Goal: Register for event/course

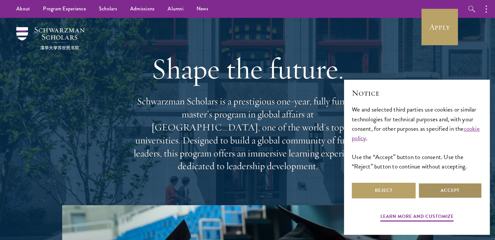
click at [434, 187] on button "Accept" at bounding box center [450, 191] width 64 height 16
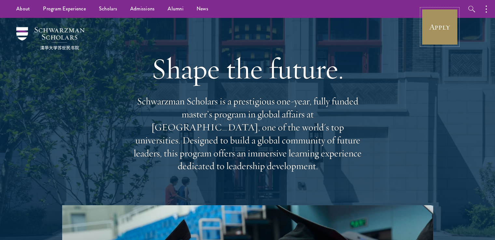
click at [444, 23] on link "Apply" at bounding box center [439, 27] width 36 height 36
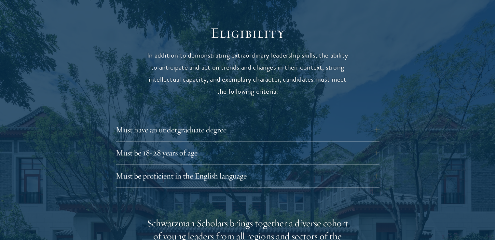
scroll to position [846, 0]
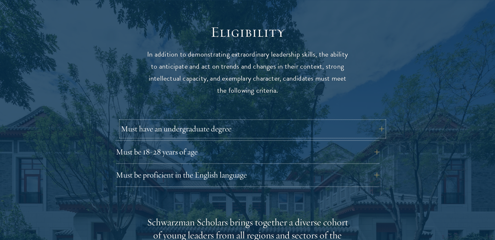
click at [376, 121] on button "Must have an undergraduate degree" at bounding box center [253, 129] width 264 height 16
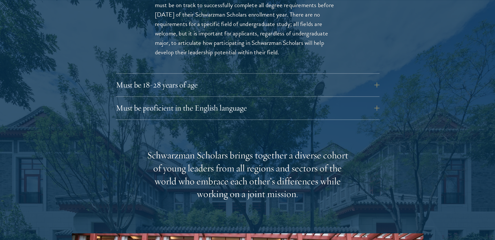
scroll to position [1009, 0]
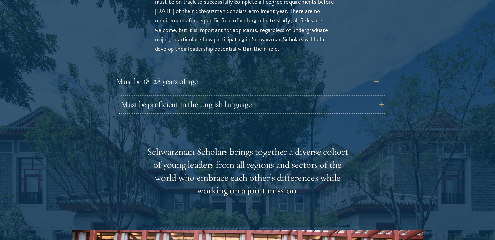
click at [375, 97] on button "Must be proficient in the English language" at bounding box center [253, 105] width 264 height 16
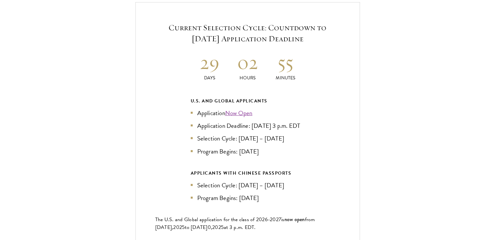
scroll to position [1594, 0]
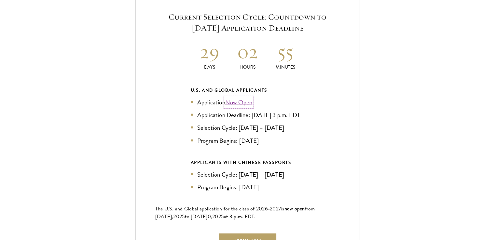
click at [241, 98] on link "Now Open" at bounding box center [238, 102] width 27 height 9
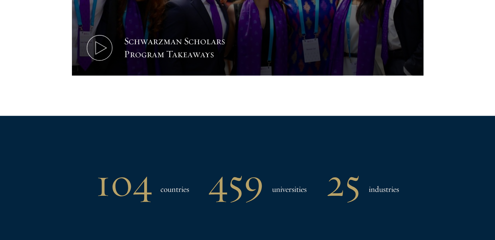
scroll to position [521, 0]
